Goal: Task Accomplishment & Management: Manage account settings

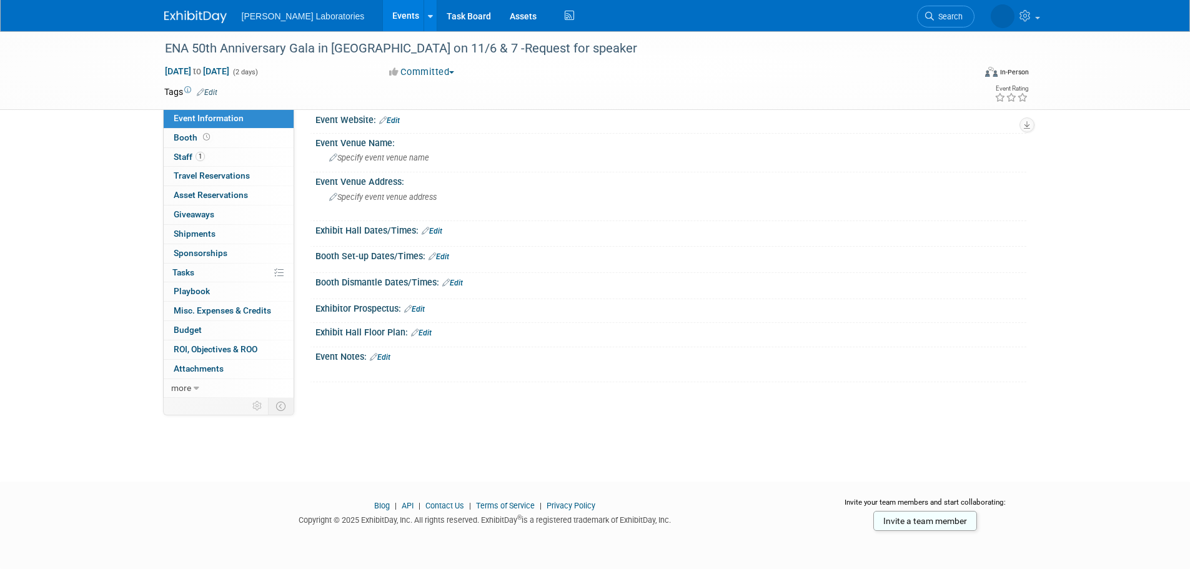
click at [383, 21] on link "Events" at bounding box center [406, 15] width 46 height 31
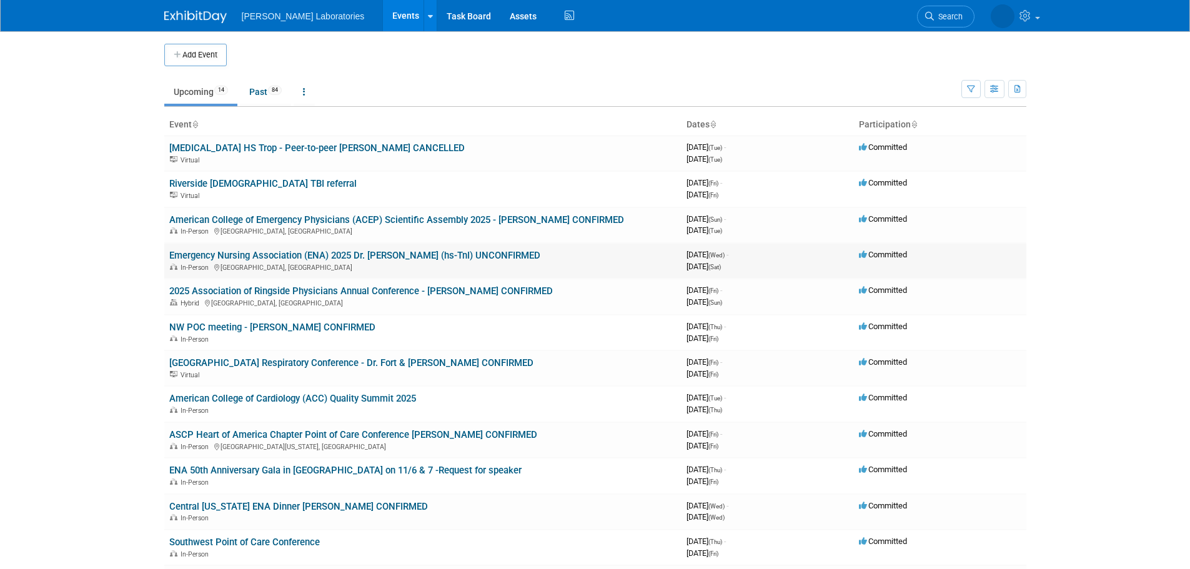
click at [266, 256] on link "Emergency Nursing Association (ENA) 2025 Dr. Erin Watson (hs-TnI) UNCONFIRMED" at bounding box center [354, 255] width 371 height 11
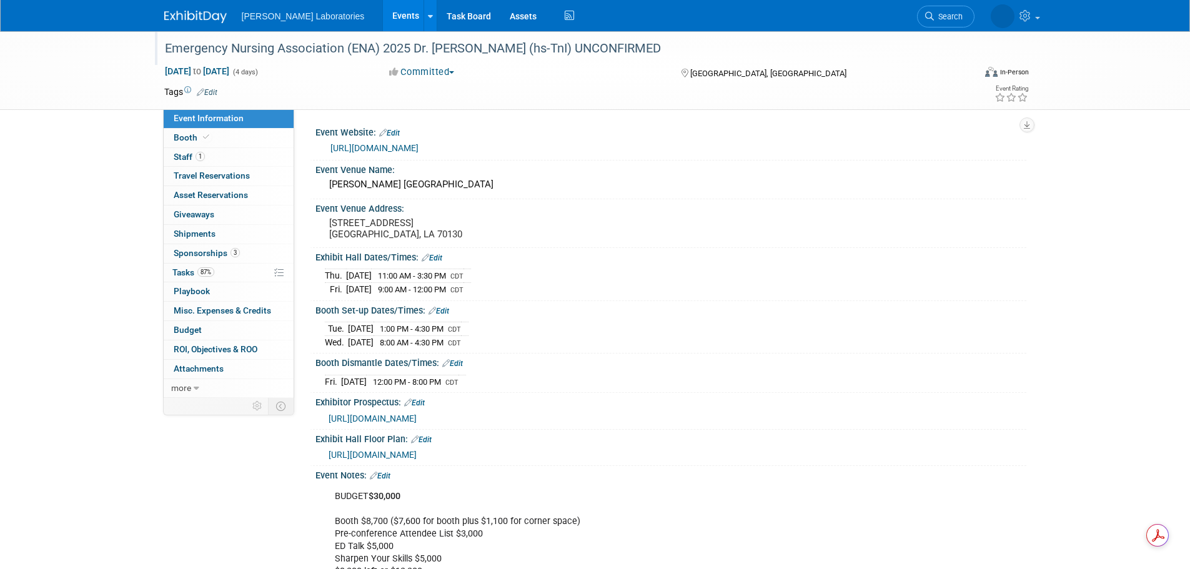
click at [553, 49] on div "Emergency Nursing Association (ENA) 2025 Dr. Erin Watson (hs-TnI) UNCONFIRMED" at bounding box center [558, 48] width 795 height 22
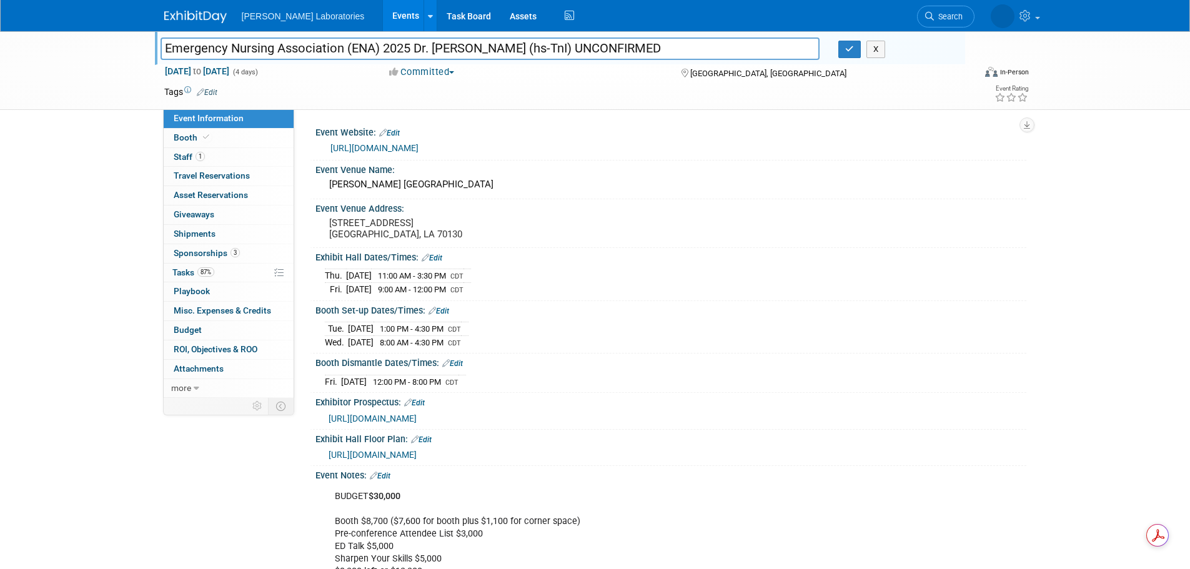
click at [565, 49] on input "Emergency Nursing Association (ENA) 2025 Dr. Erin Watson (hs-TnI) UNCONFIRMED" at bounding box center [491, 48] width 660 height 22
type input "Emergency Nursing Association (ENA) 2025 Dr. [PERSON_NAME] (hs-TnI) CONFIRMED"
click at [852, 51] on icon "button" at bounding box center [849, 49] width 9 height 8
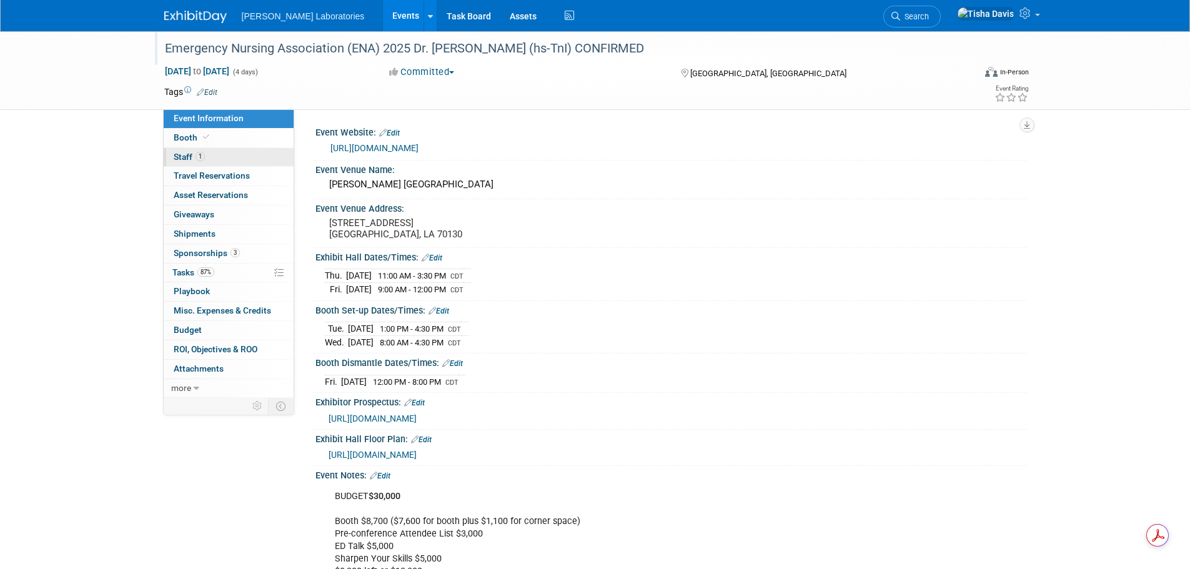
click at [176, 158] on span "Staff 1" at bounding box center [189, 157] width 31 height 10
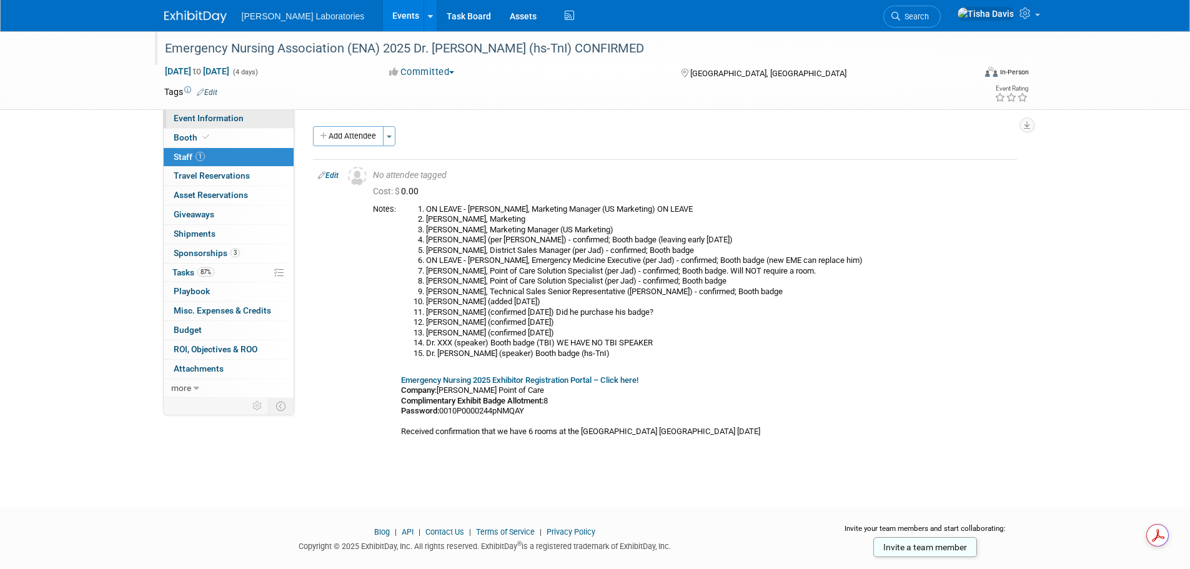
click at [218, 112] on link "Event Information" at bounding box center [229, 118] width 130 height 19
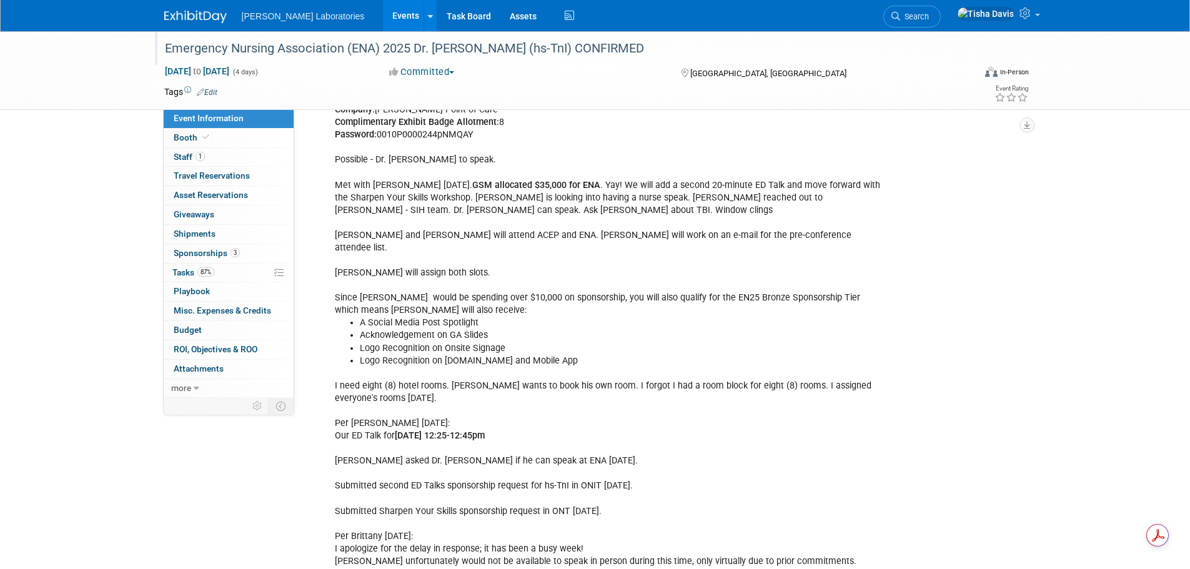
scroll to position [2021, 0]
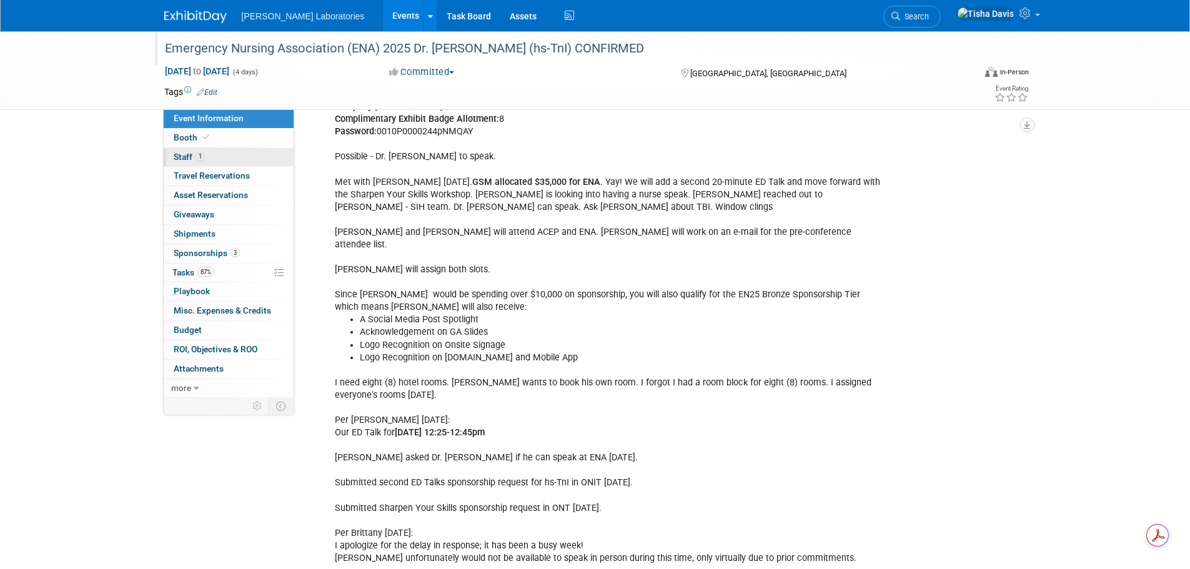
click at [179, 157] on span "Staff 1" at bounding box center [189, 157] width 31 height 10
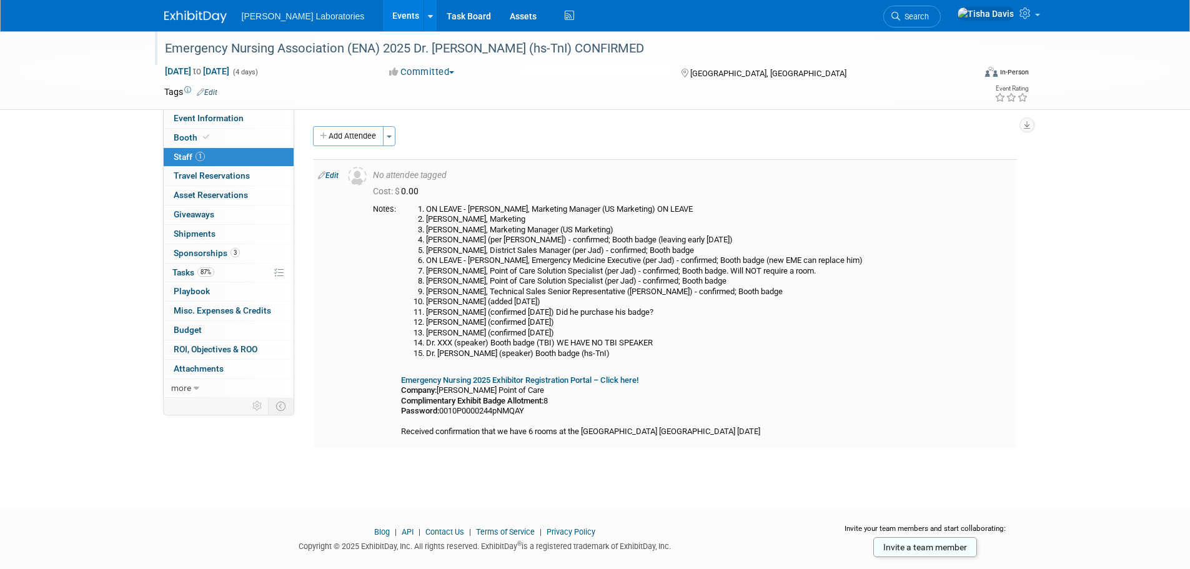
click at [334, 175] on link "Edit" at bounding box center [328, 175] width 21 height 9
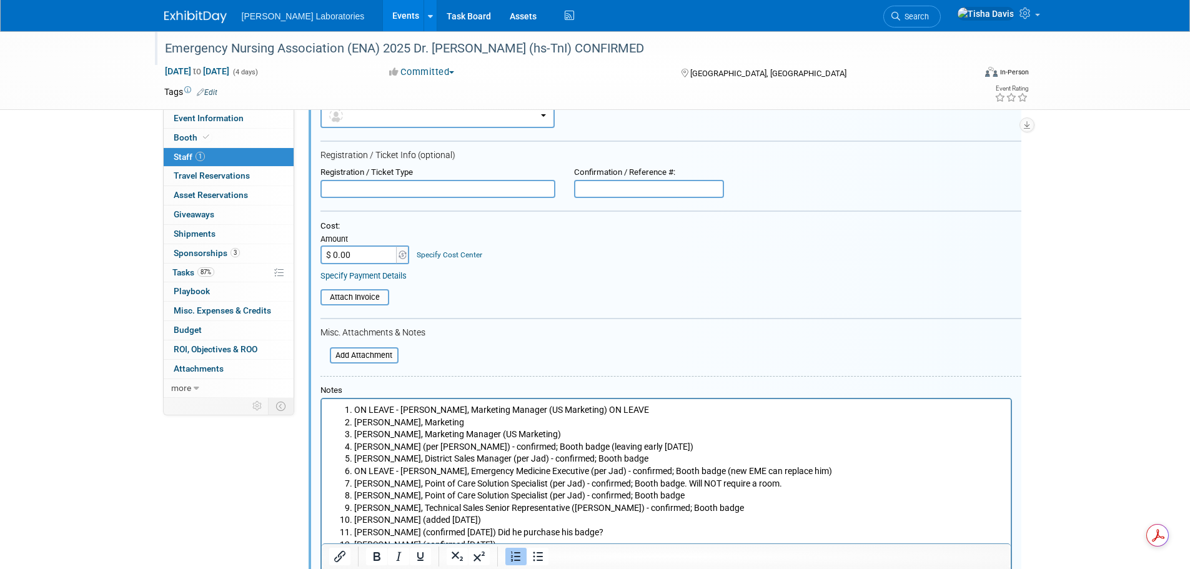
scroll to position [330, 0]
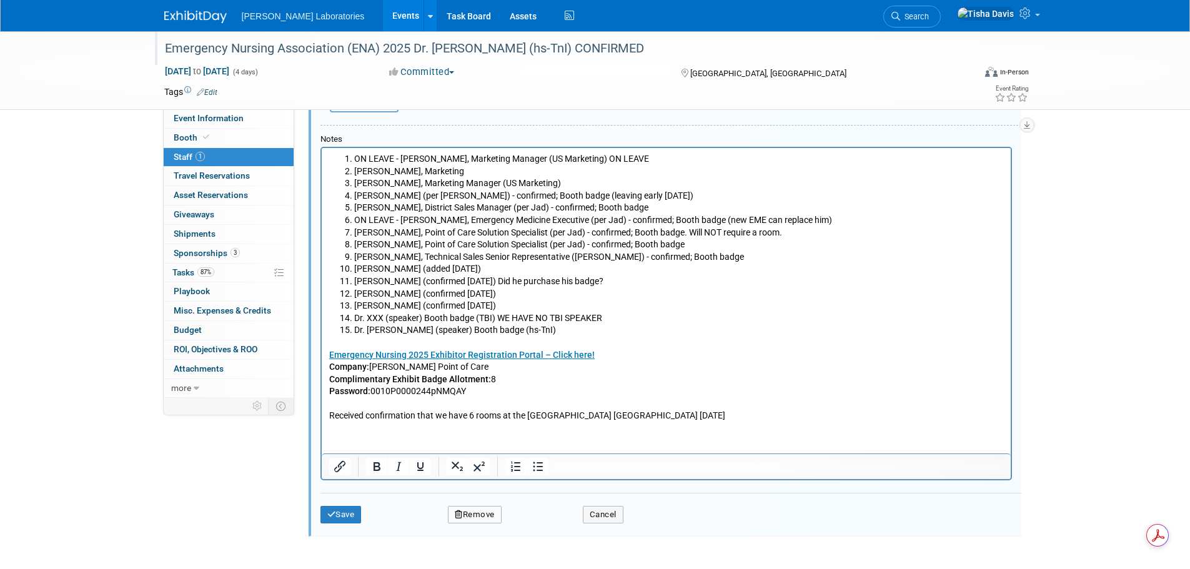
click at [590, 337] on p "Emergency Nursing 2025 Exhibitor Registration Portal – Click here! Company: Abb…" at bounding box center [666, 380] width 675 height 86
click at [582, 336] on li "Dr. Erin Watson (speaker) Booth badge (hs-TnI)" at bounding box center [679, 330] width 650 height 12
click at [343, 514] on button "Save" at bounding box center [341, 514] width 41 height 17
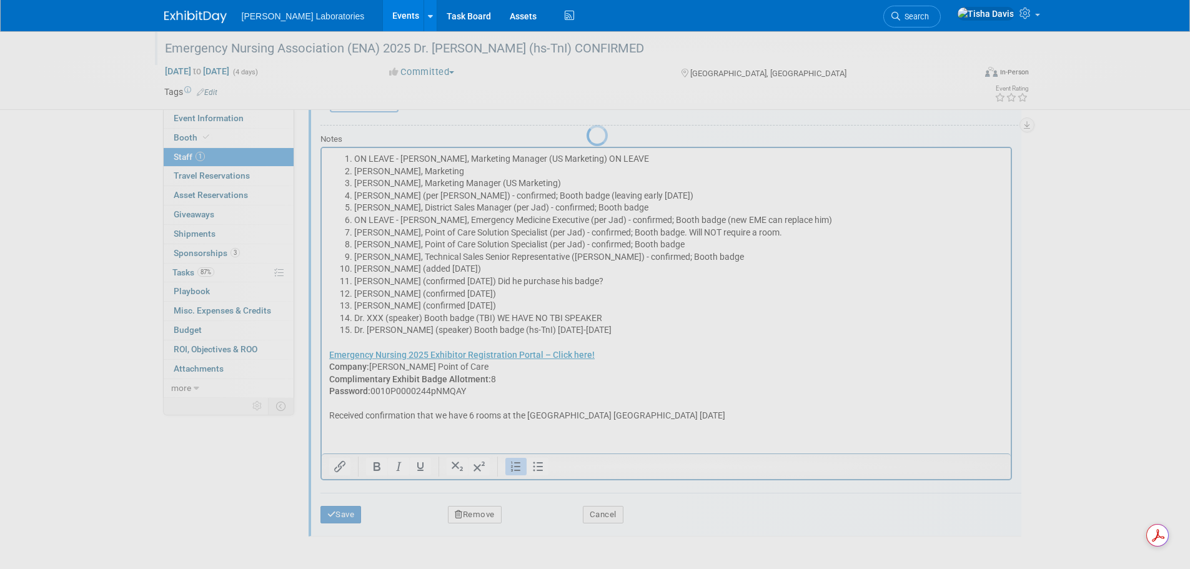
scroll to position [26, 0]
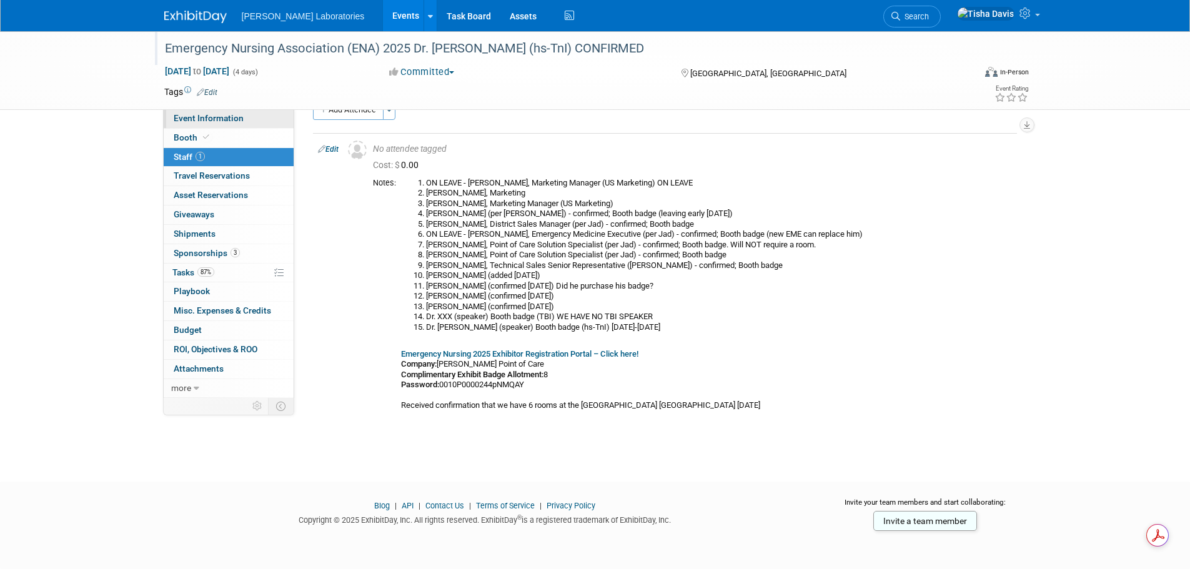
click at [233, 119] on span "Event Information" at bounding box center [209, 118] width 70 height 10
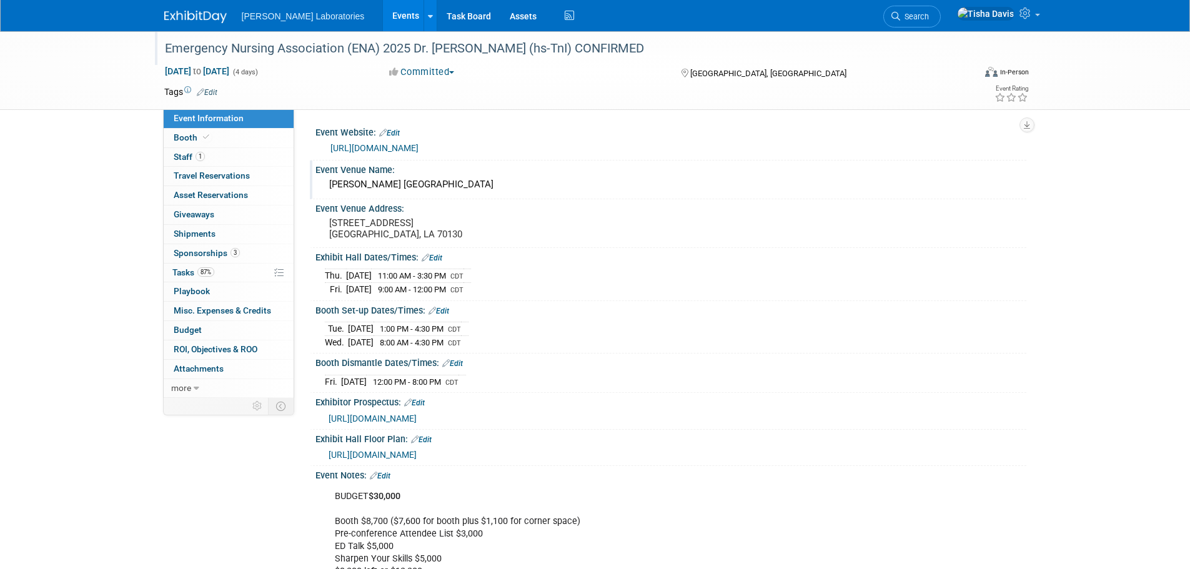
drag, startPoint x: 329, startPoint y: 184, endPoint x: 485, endPoint y: 193, distance: 156.4
click at [485, 193] on div "[PERSON_NAME] [GEOGRAPHIC_DATA]" at bounding box center [671, 184] width 692 height 19
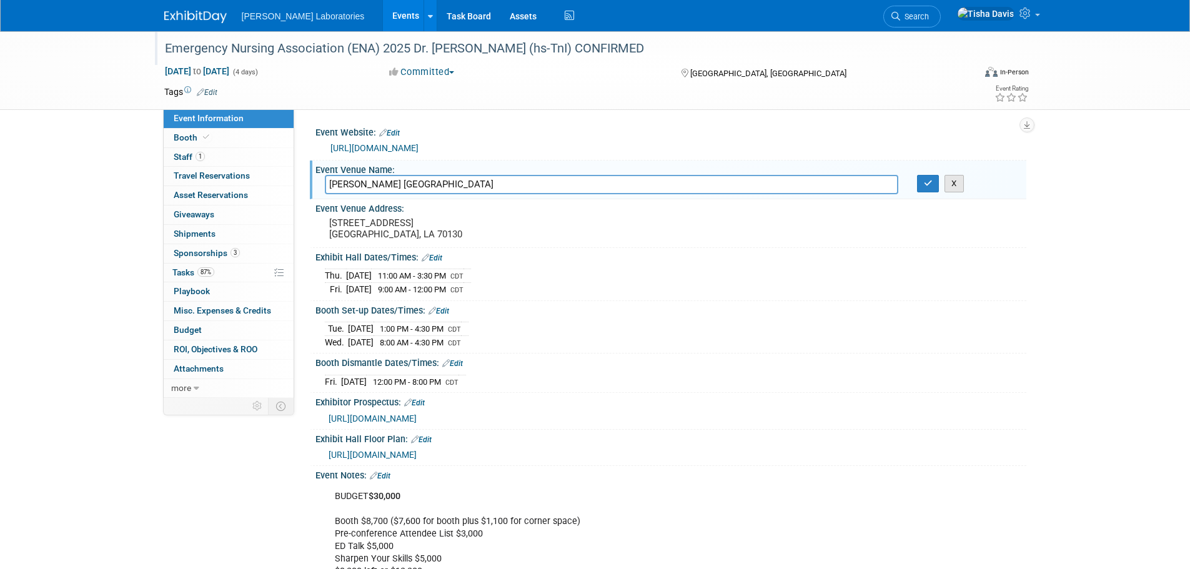
click at [954, 188] on button "X" at bounding box center [954, 183] width 19 height 17
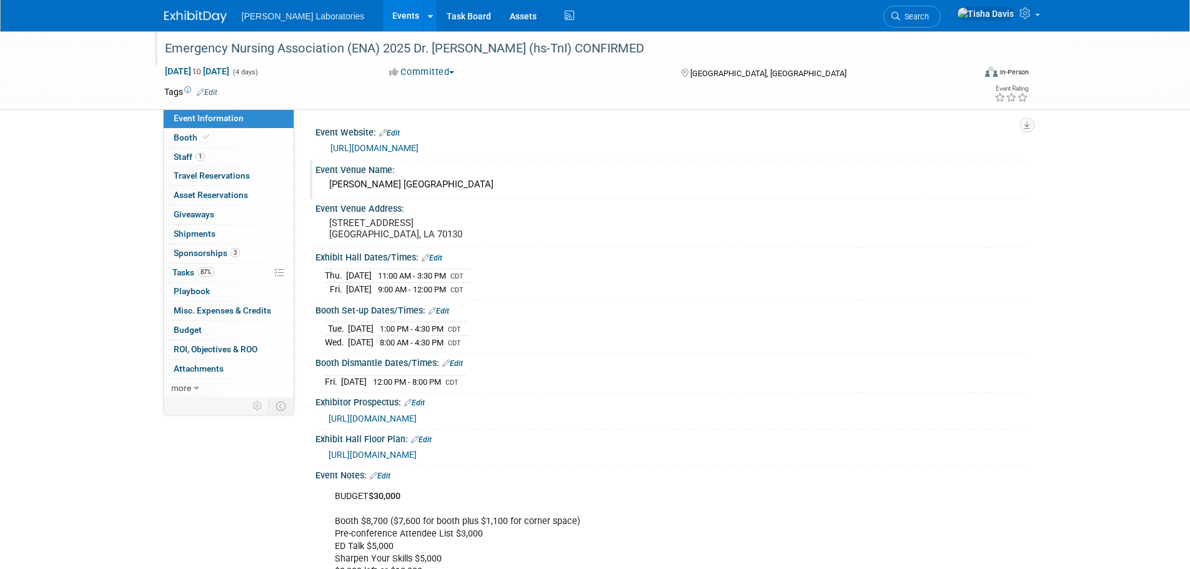
click at [383, 14] on link "Events" at bounding box center [406, 15] width 46 height 31
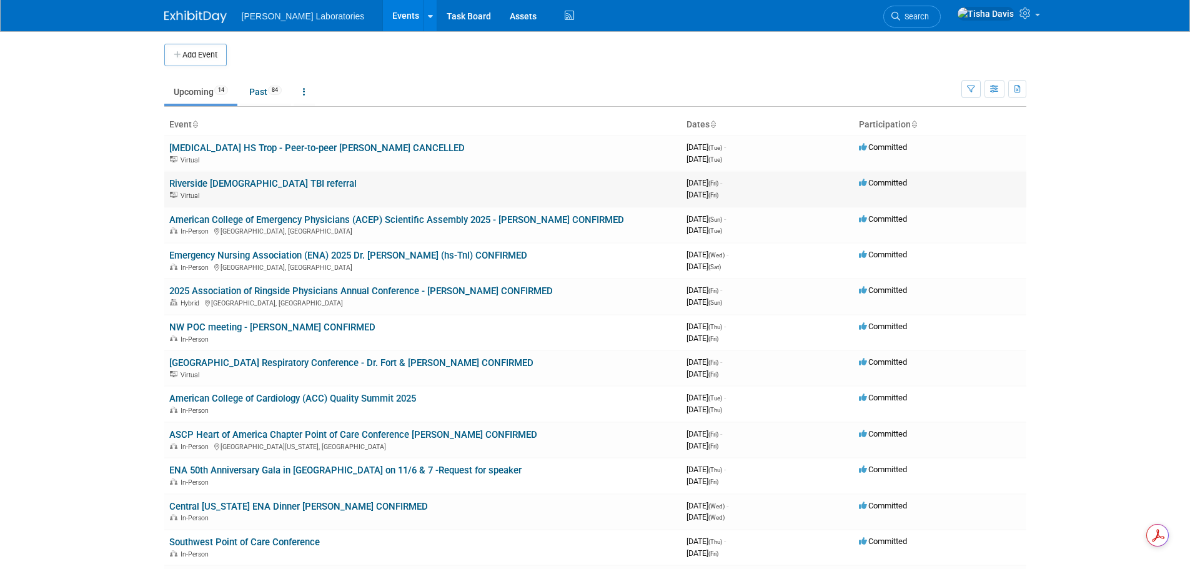
click at [292, 184] on link "Riverside [DEMOGRAPHIC_DATA] TBI referral" at bounding box center [262, 183] width 187 height 11
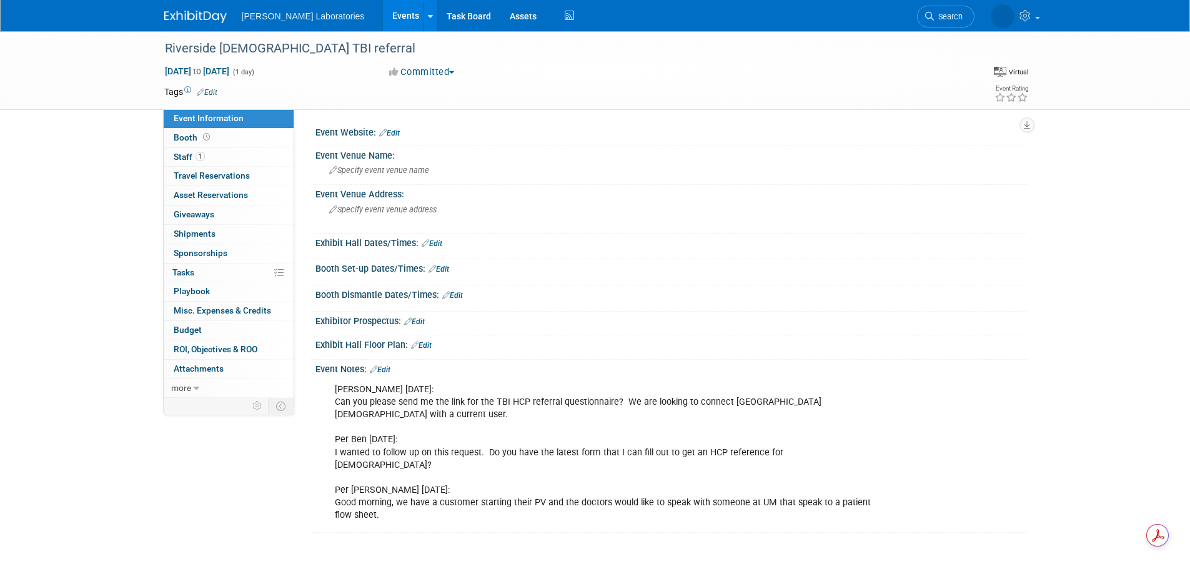
click at [383, 16] on link "Events" at bounding box center [406, 15] width 46 height 31
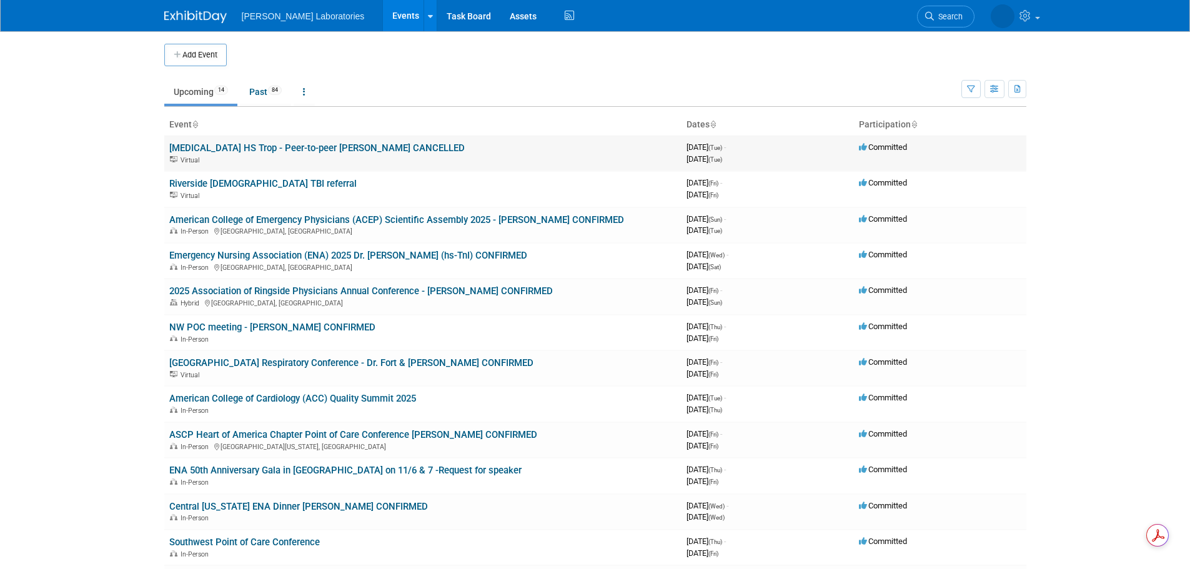
click at [334, 147] on link "[MEDICAL_DATA] HS Trop - Peer-to-peer [PERSON_NAME] CANCELLED" at bounding box center [317, 147] width 296 height 11
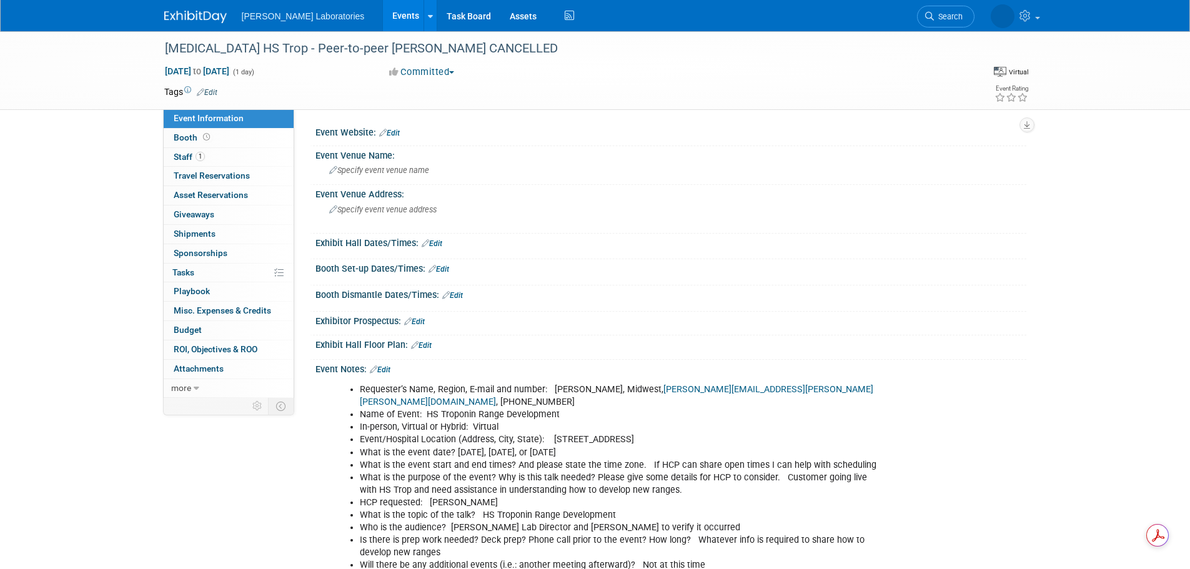
click at [390, 368] on link "Edit" at bounding box center [380, 370] width 21 height 9
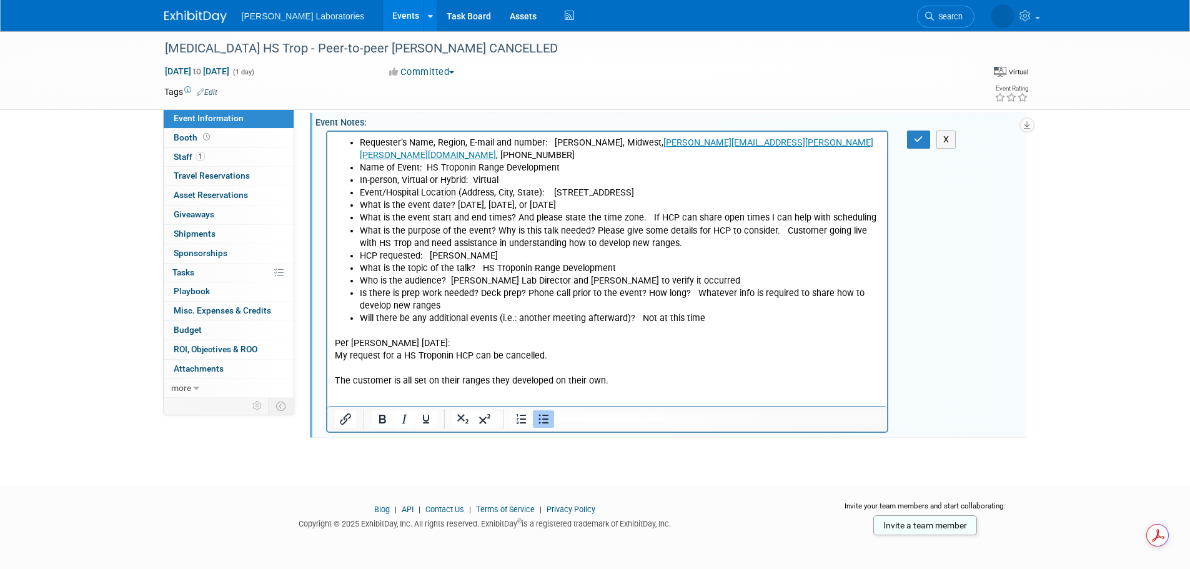
scroll to position [251, 0]
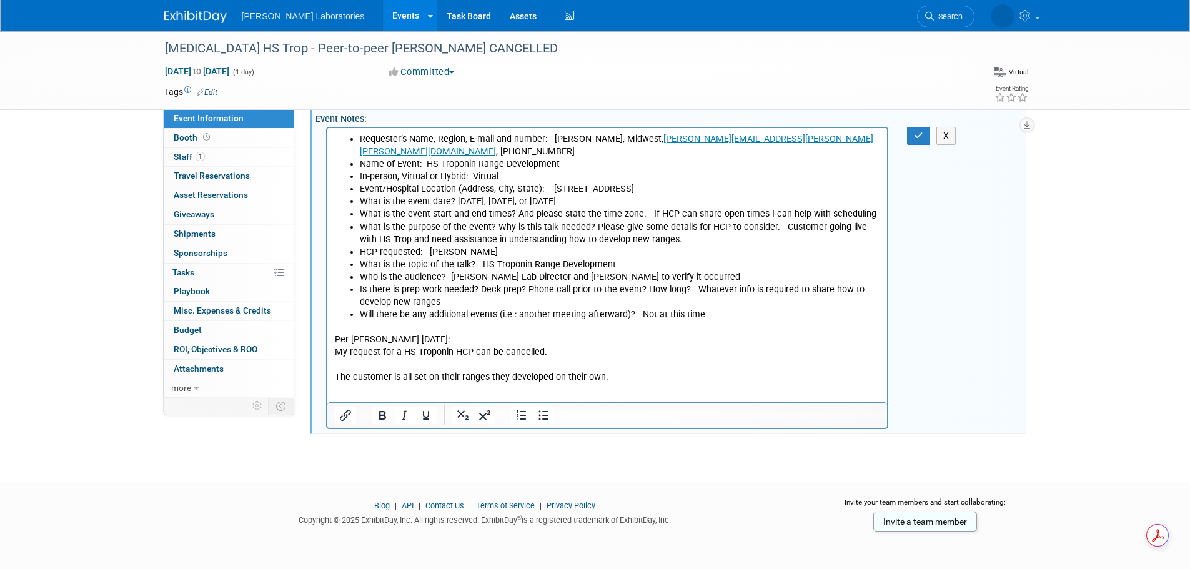
click at [665, 365] on p "Per Nate 8/22/25: My request for a HS Troponin HCP can be cancelled. The custom…" at bounding box center [607, 352] width 546 height 62
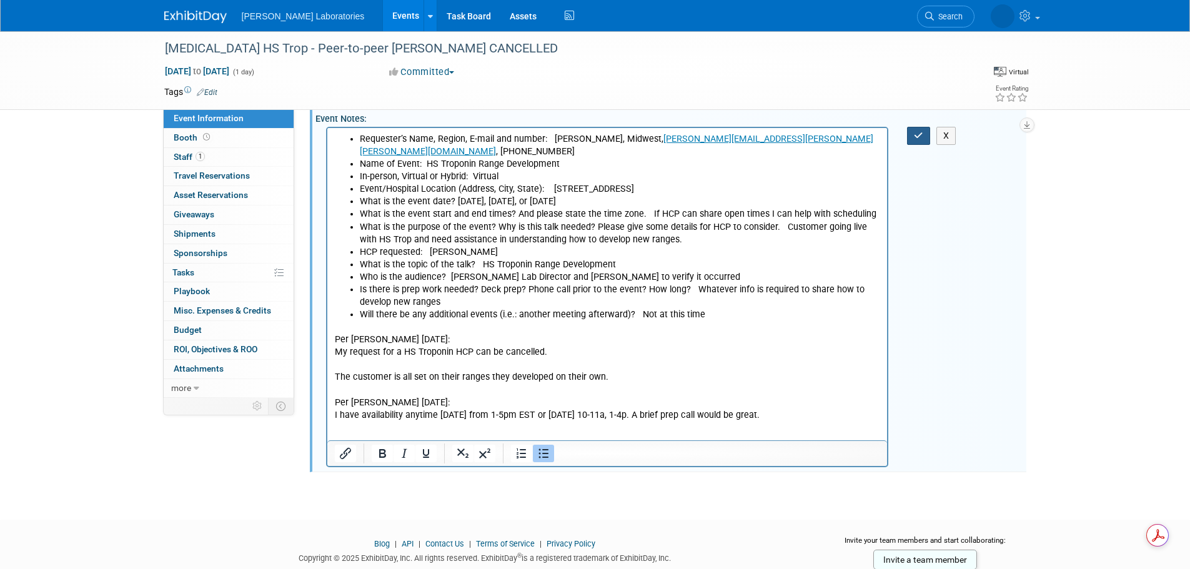
click at [914, 134] on icon "button" at bounding box center [918, 135] width 9 height 9
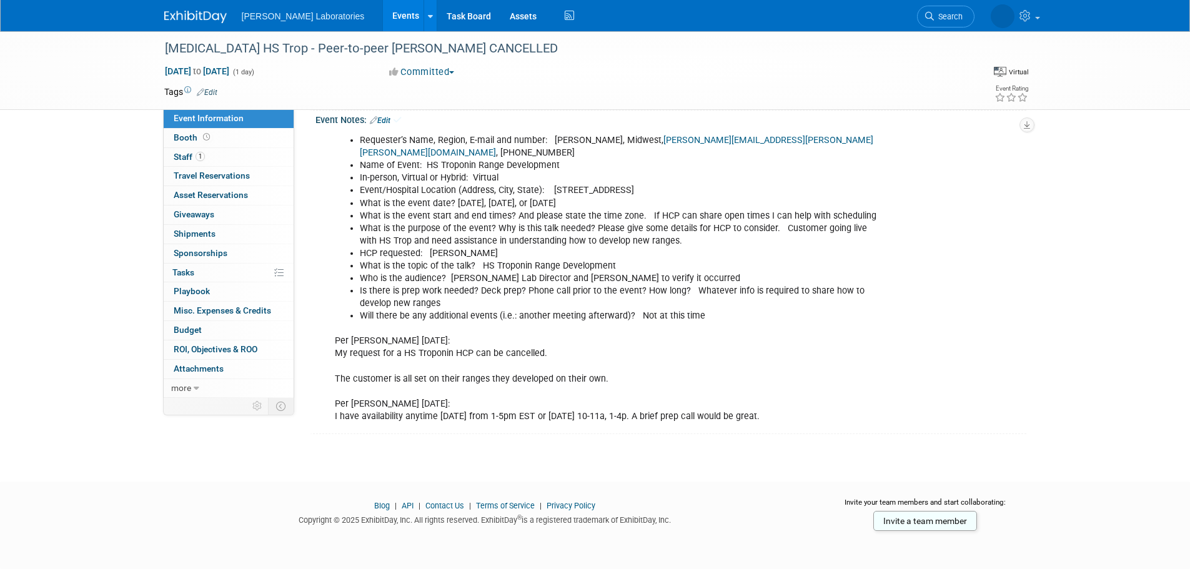
scroll to position [237, 0]
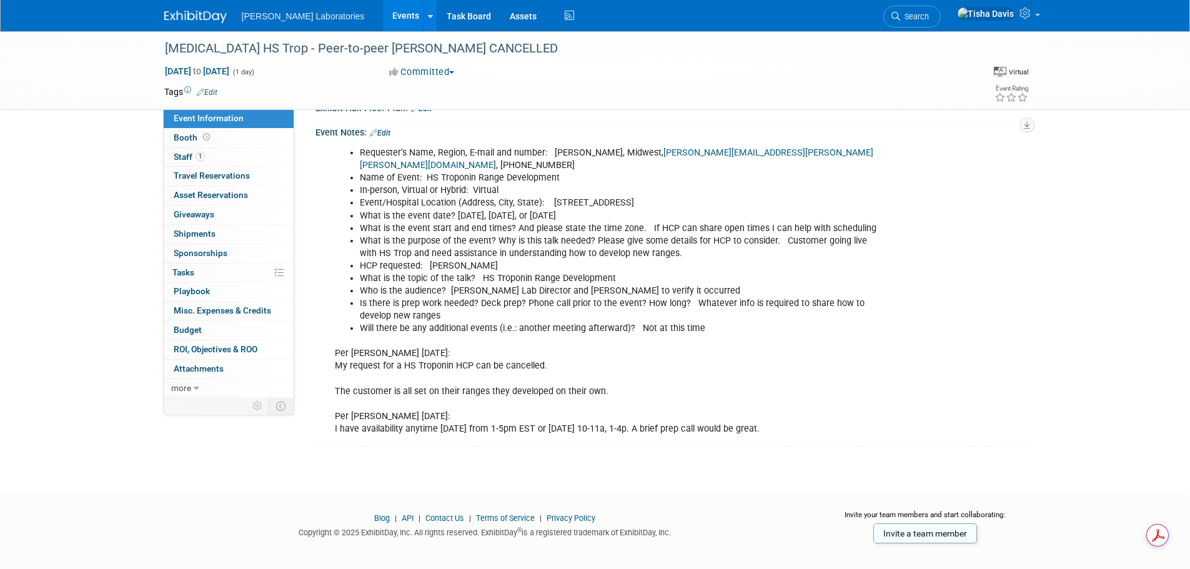
click at [383, 7] on link "Events" at bounding box center [406, 15] width 46 height 31
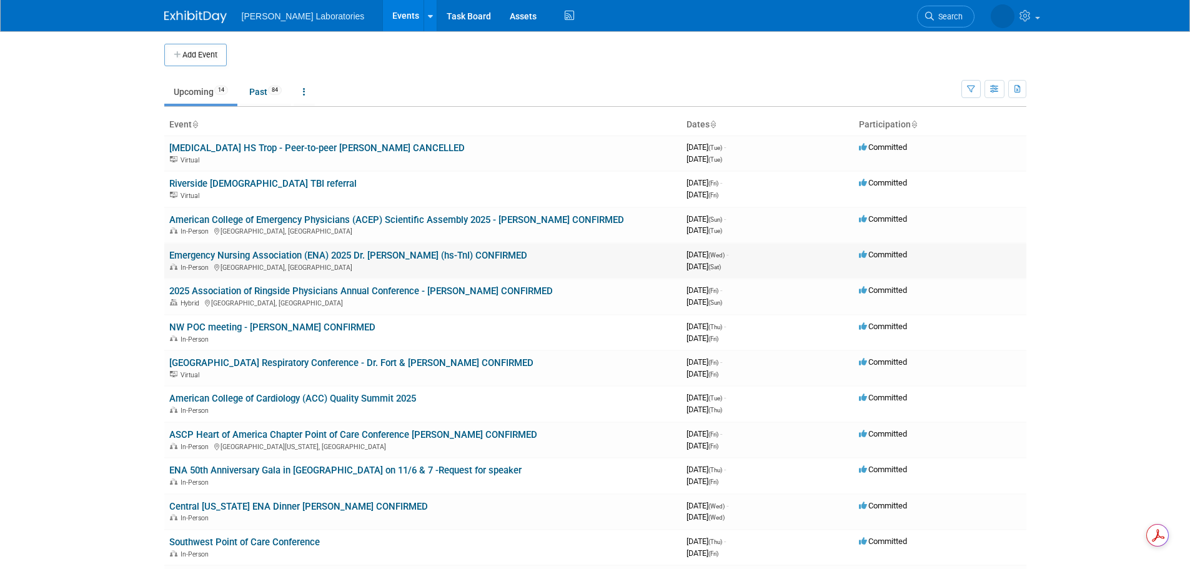
click at [232, 254] on link "Emergency Nursing Association (ENA) 2025 Dr. [PERSON_NAME] (hs-TnI) CONFIRMED" at bounding box center [348, 255] width 358 height 11
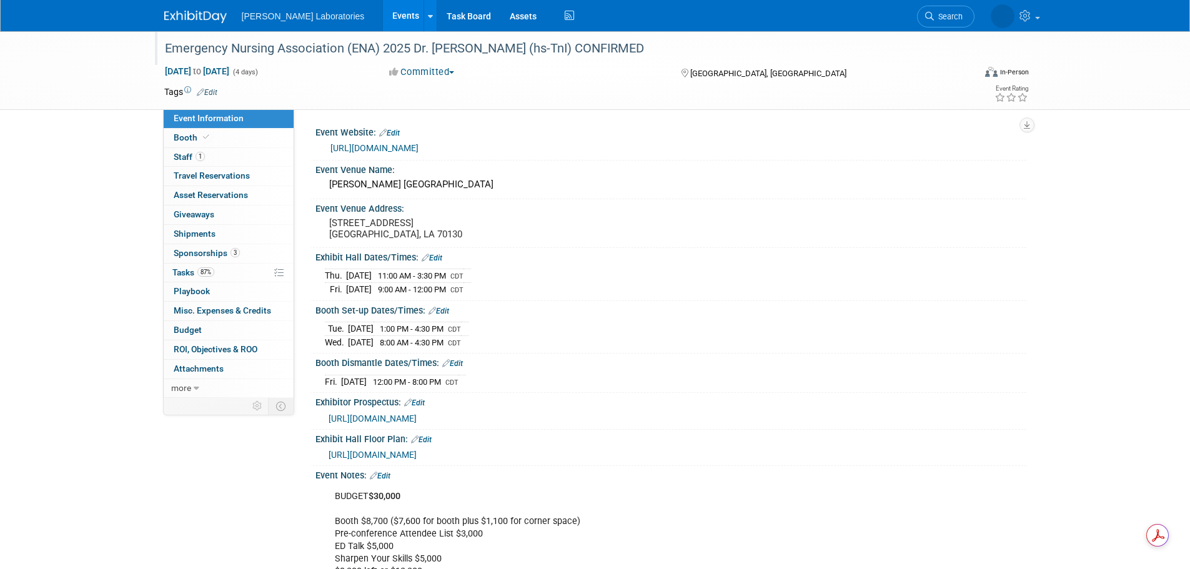
click at [297, 47] on div "Emergency Nursing Association (ENA) 2025 Dr. [PERSON_NAME] (hs-TnI) CONFIRMED" at bounding box center [558, 48] width 795 height 22
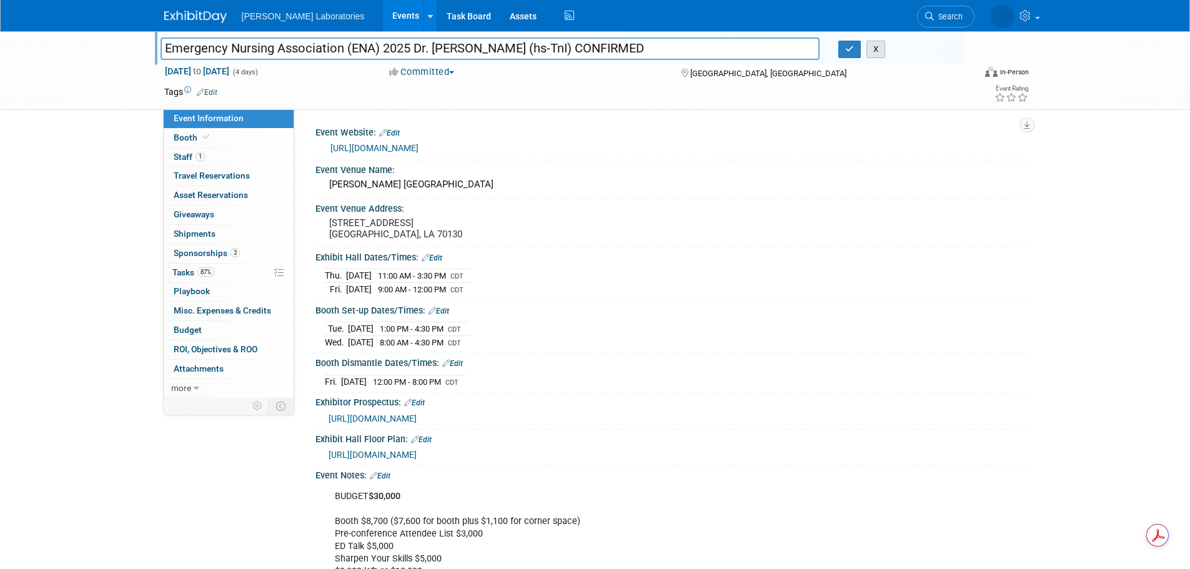
click at [878, 48] on button "X" at bounding box center [876, 49] width 19 height 17
